Goal: Task Accomplishment & Management: Use online tool/utility

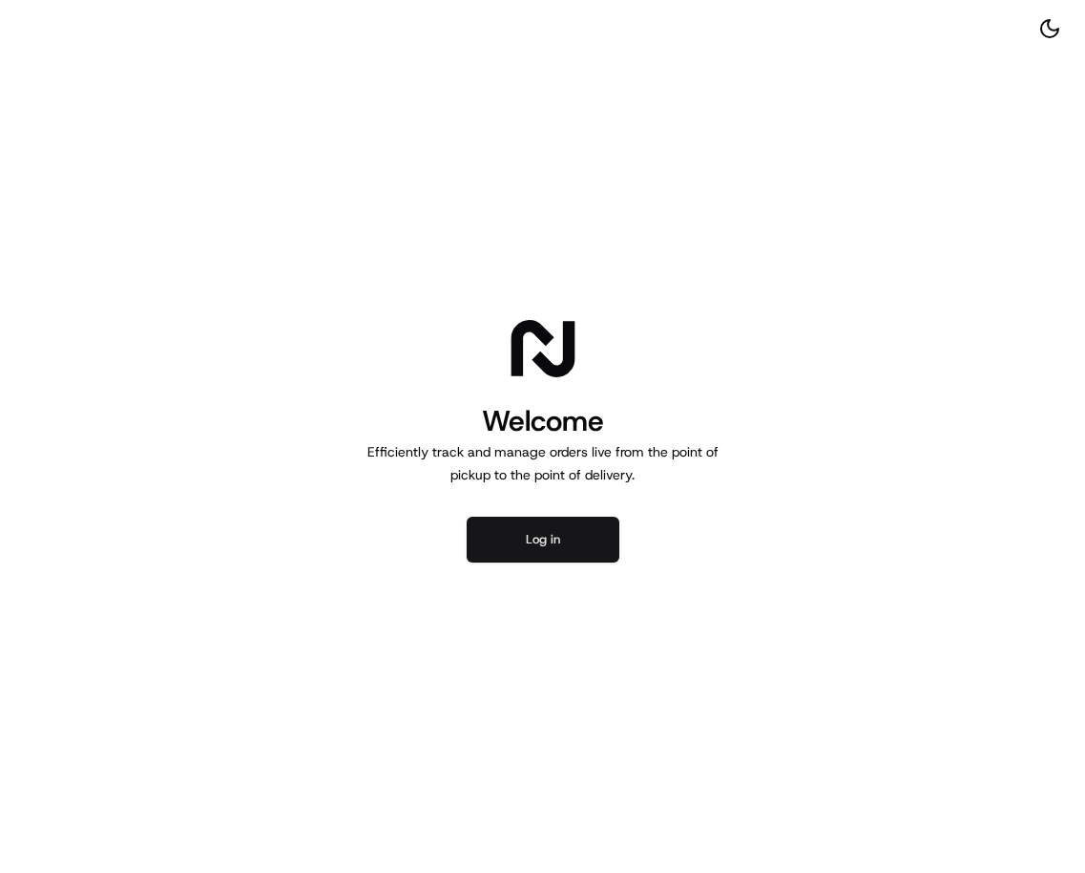
click at [565, 556] on button "Log in" at bounding box center [543, 539] width 153 height 46
